Goal: Information Seeking & Learning: Get advice/opinions

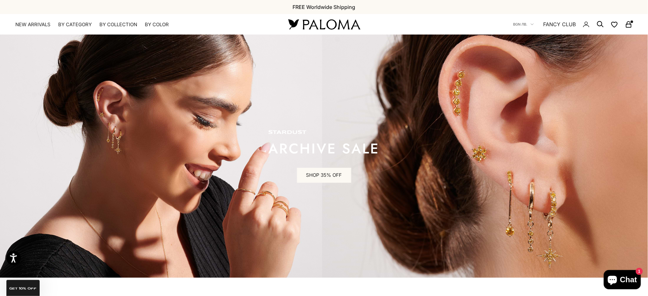
click at [555, 24] on link "FANCY CLUB" at bounding box center [559, 24] width 33 height 8
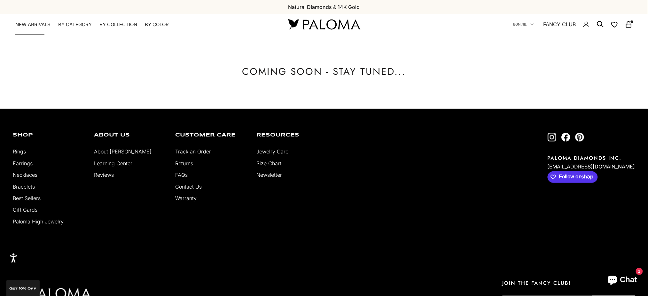
click at [26, 22] on link "NEW ARRIVALS" at bounding box center [32, 24] width 35 height 6
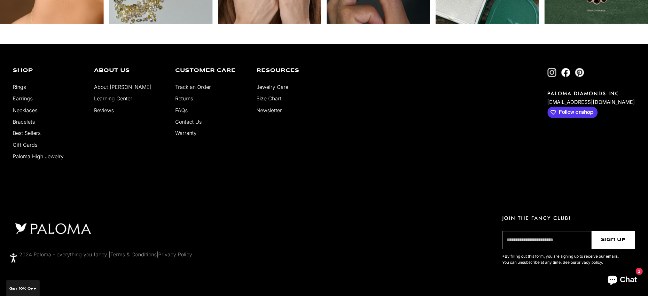
scroll to position [2001, 0]
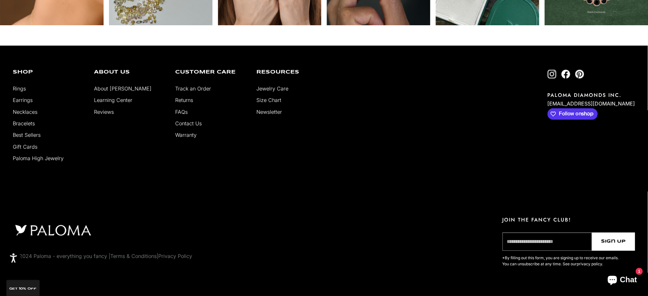
click at [101, 111] on link "Reviews" at bounding box center [104, 112] width 20 height 6
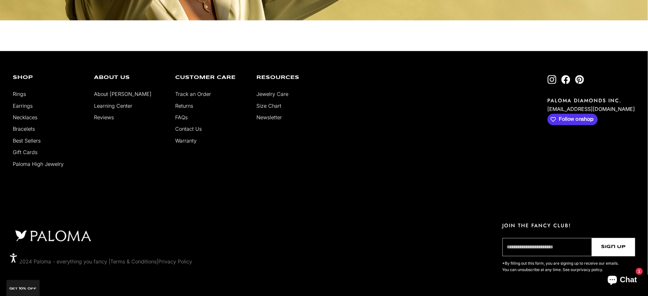
select select "*"
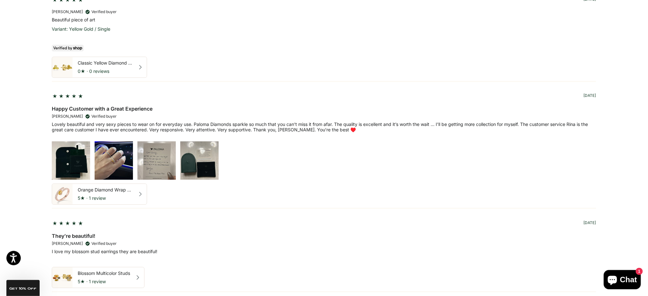
scroll to position [596, 0]
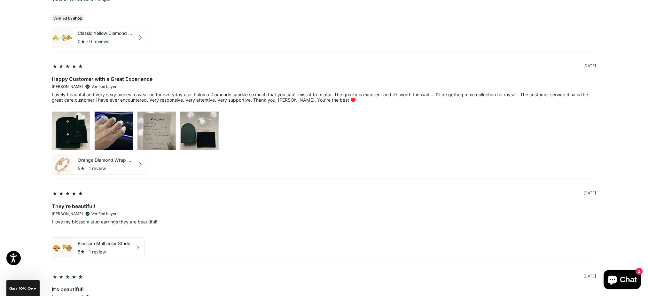
click at [109, 135] on img at bounding box center [114, 131] width 38 height 38
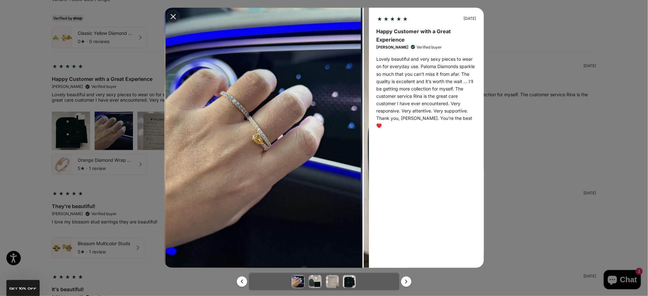
scroll to position [0, 0]
click at [173, 15] on icon "Modal close button" at bounding box center [173, 16] width 5 height 5
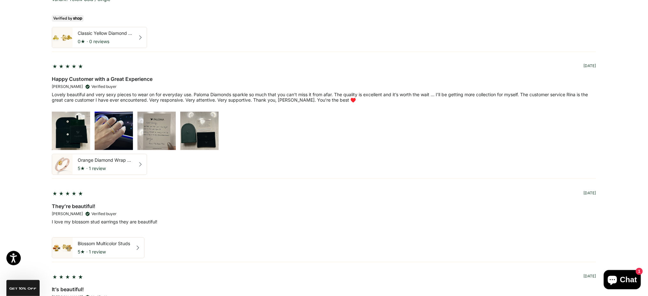
click at [69, 128] on img at bounding box center [71, 131] width 38 height 38
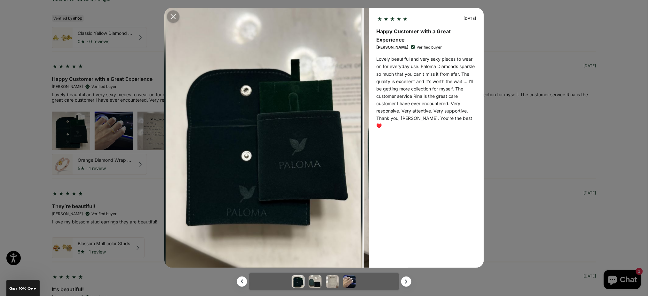
click at [173, 16] on icon "Modal close button" at bounding box center [173, 16] width 5 height 5
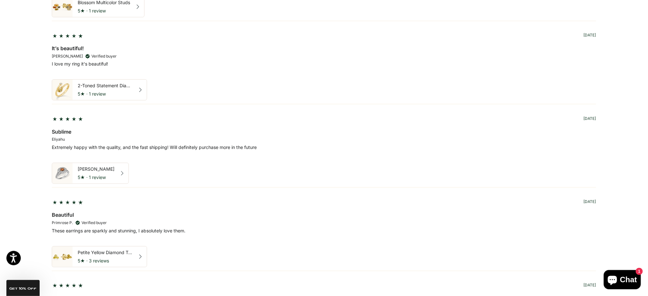
scroll to position [852, 0]
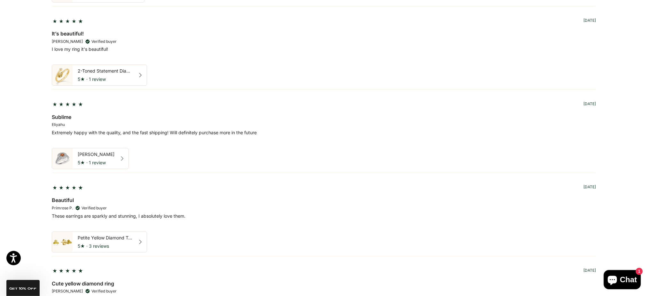
click at [63, 161] on img at bounding box center [62, 158] width 20 height 20
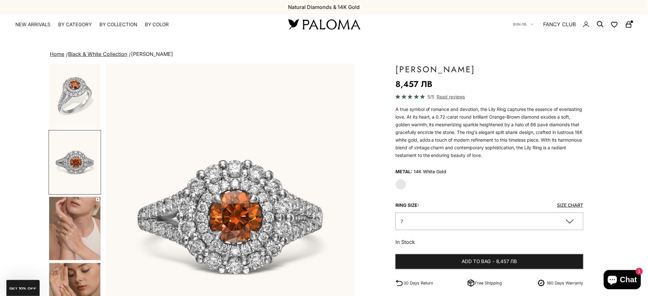
scroll to position [0, 256]
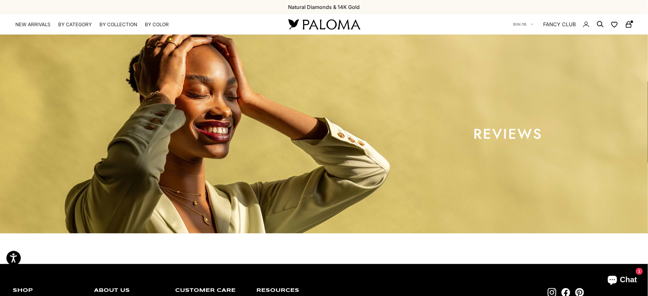
select select "*"
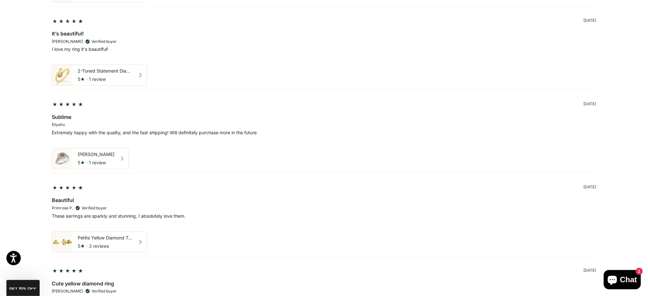
scroll to position [980, 0]
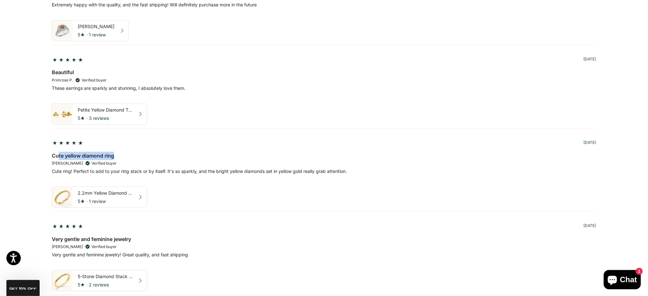
drag, startPoint x: 58, startPoint y: 157, endPoint x: 139, endPoint y: 156, distance: 81.2
click at [139, 155] on div "Cute yellow diamond ring" at bounding box center [324, 156] width 544 height 8
click at [11, 182] on div "**********" at bounding box center [324, 230] width 648 height 1892
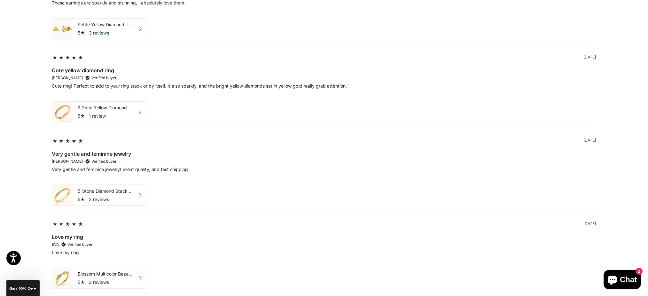
scroll to position [1193, 0]
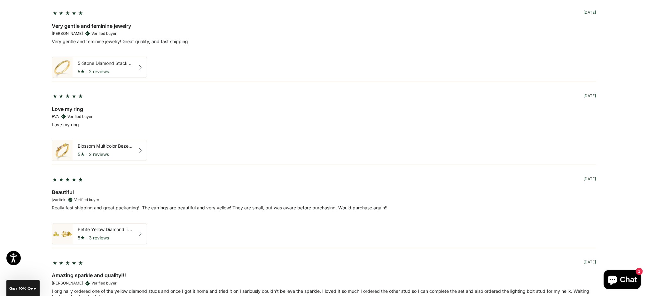
click at [62, 160] on img at bounding box center [62, 150] width 20 height 20
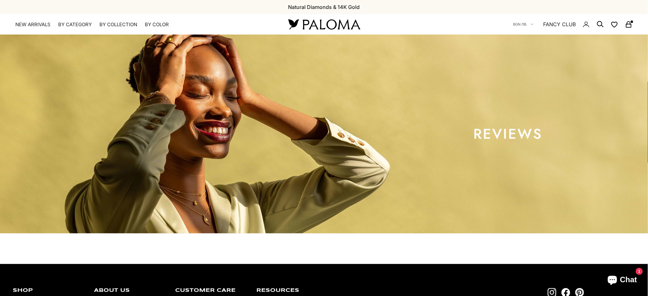
select select "*"
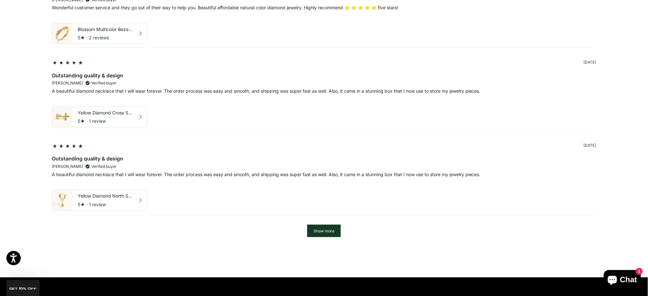
scroll to position [1960, 0]
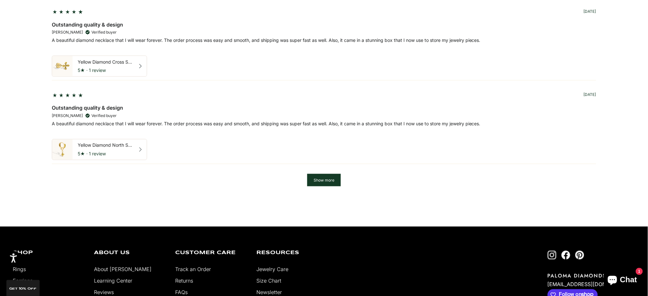
click at [316, 184] on button "Show more" at bounding box center [324, 180] width 34 height 12
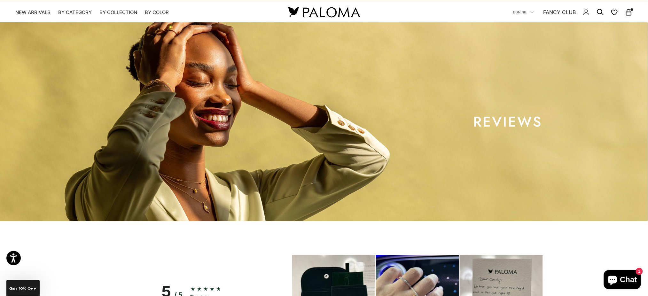
scroll to position [0, 0]
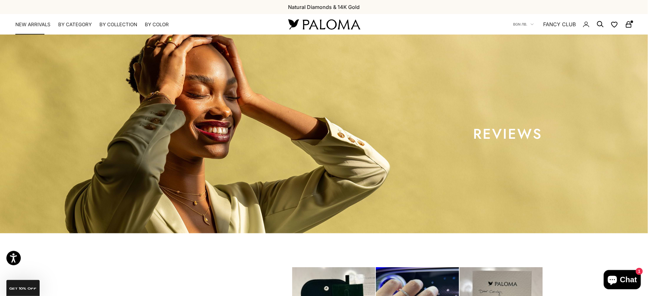
click at [35, 24] on link "NEW ARRIVALS" at bounding box center [32, 24] width 35 height 6
